Goal: Navigation & Orientation: Find specific page/section

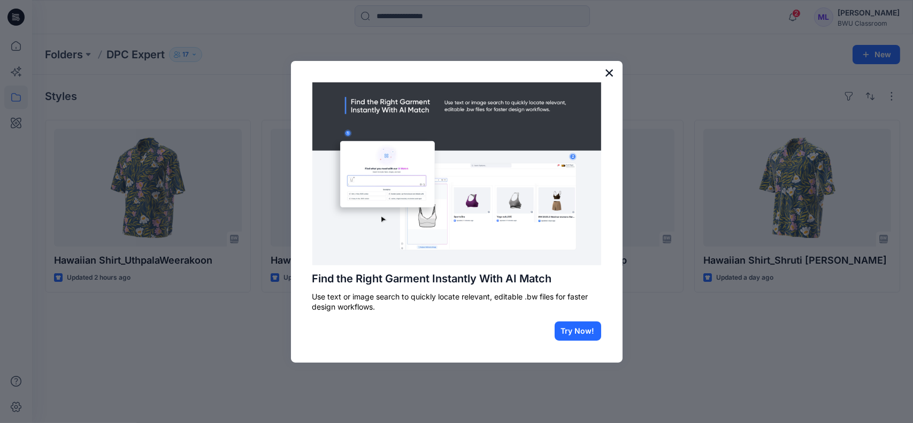
click at [608, 70] on button "×" at bounding box center [609, 72] width 10 height 17
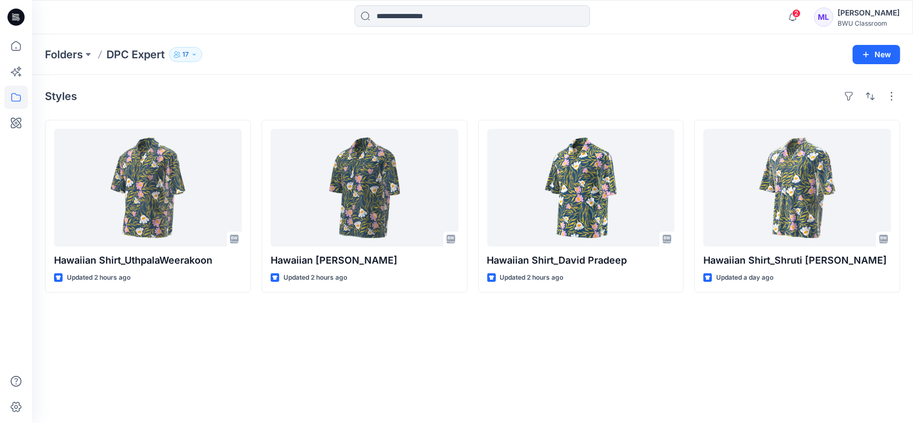
click at [866, 12] on div "[PERSON_NAME]" at bounding box center [868, 12] width 62 height 13
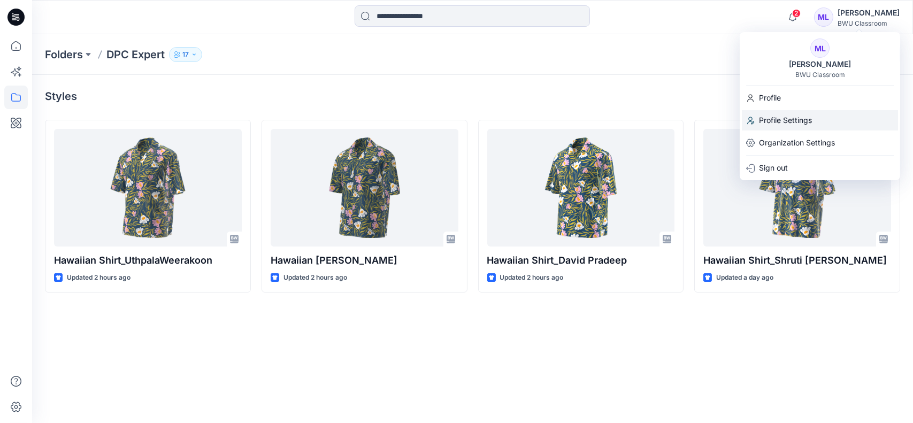
click at [774, 120] on p "Profile Settings" at bounding box center [785, 120] width 53 height 20
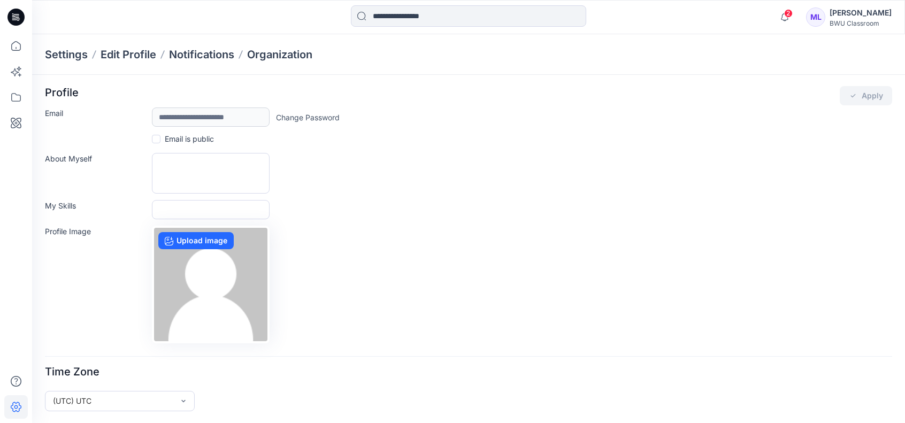
scroll to position [2, 0]
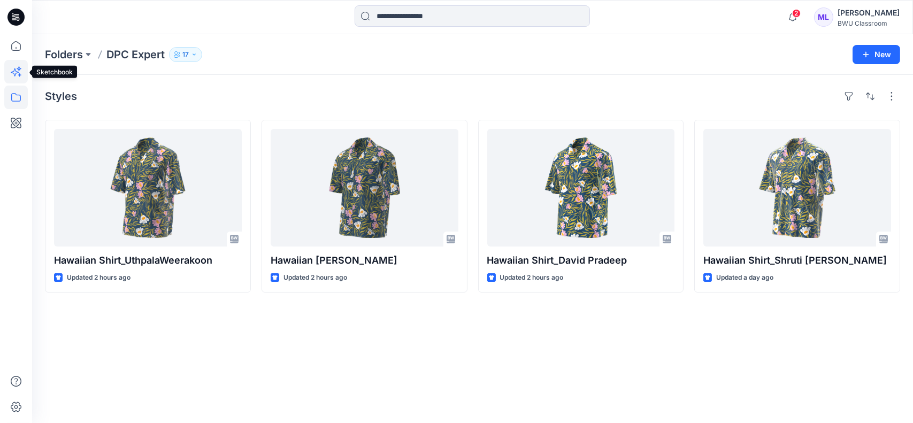
click at [16, 74] on icon at bounding box center [15, 72] width 9 height 9
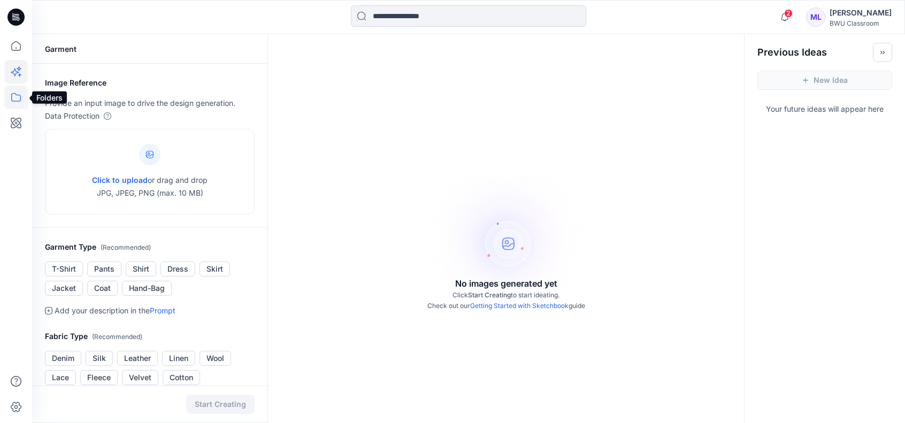
click at [14, 88] on icon at bounding box center [16, 98] width 24 height 24
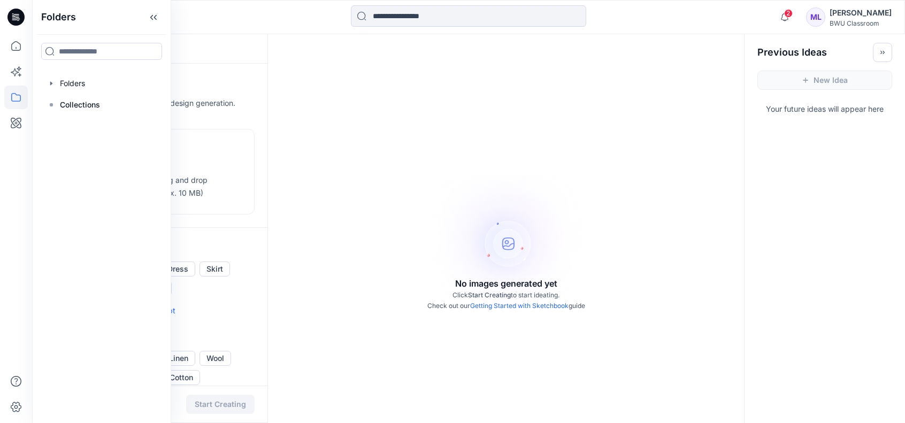
click at [26, 20] on div at bounding box center [16, 17] width 34 height 34
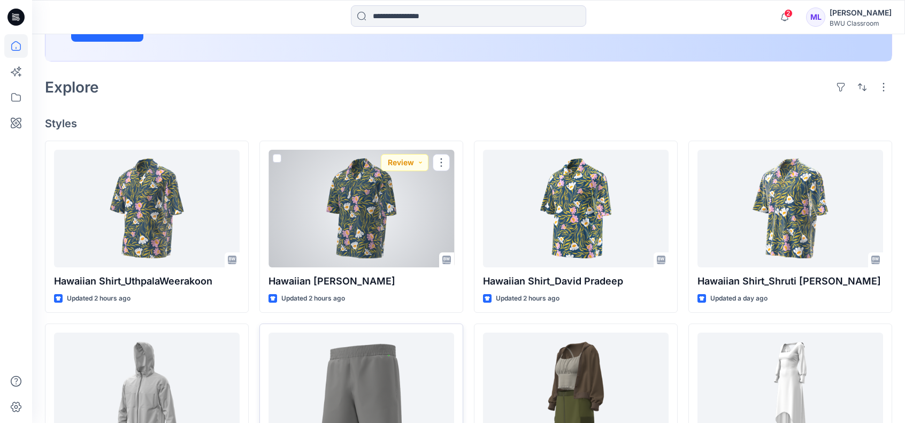
scroll to position [374, 0]
